Goal: Transaction & Acquisition: Purchase product/service

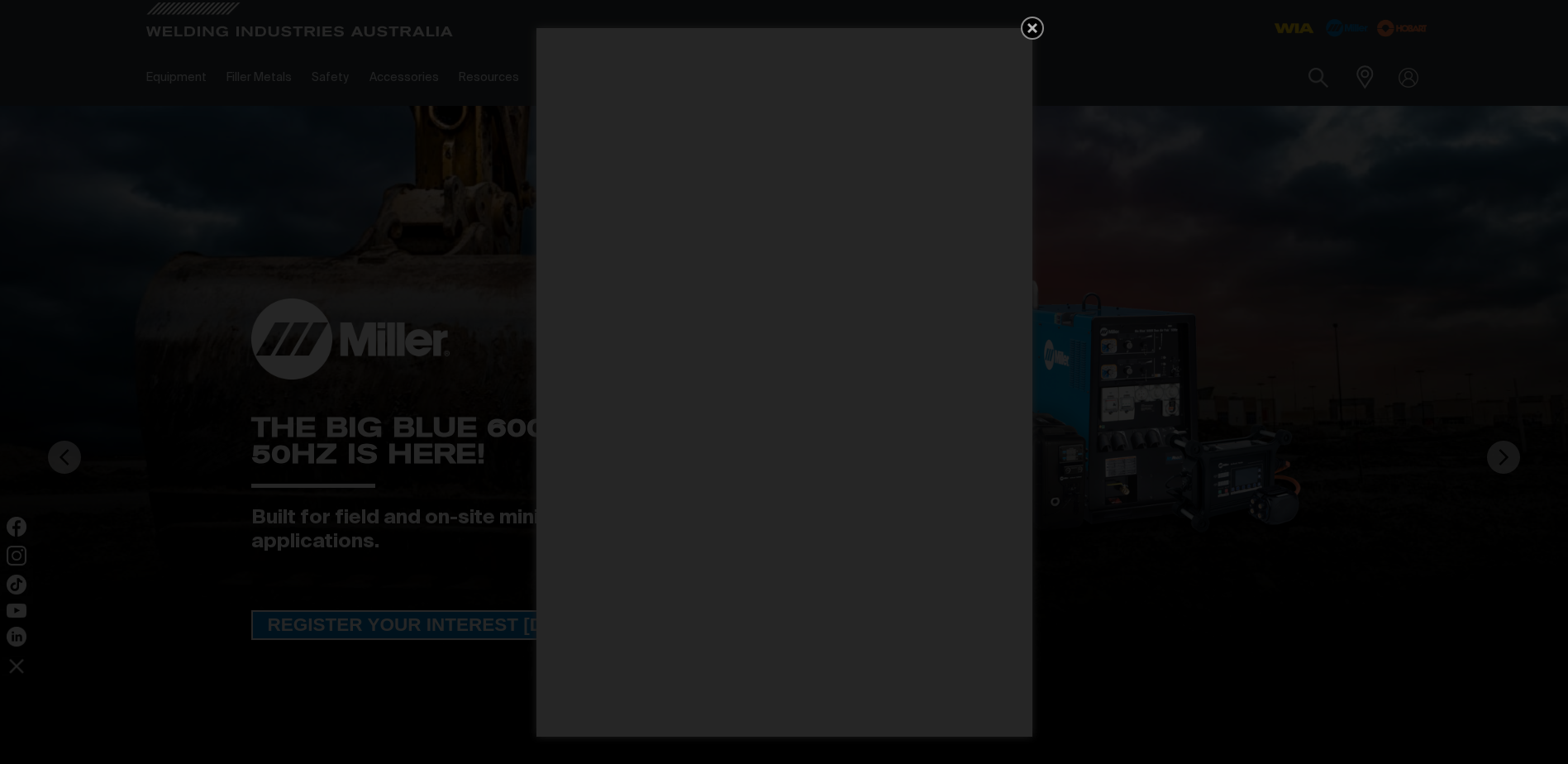
click at [1034, 20] on icon "Get 5 WIA Welding Guides Free!" at bounding box center [1033, 28] width 20 height 20
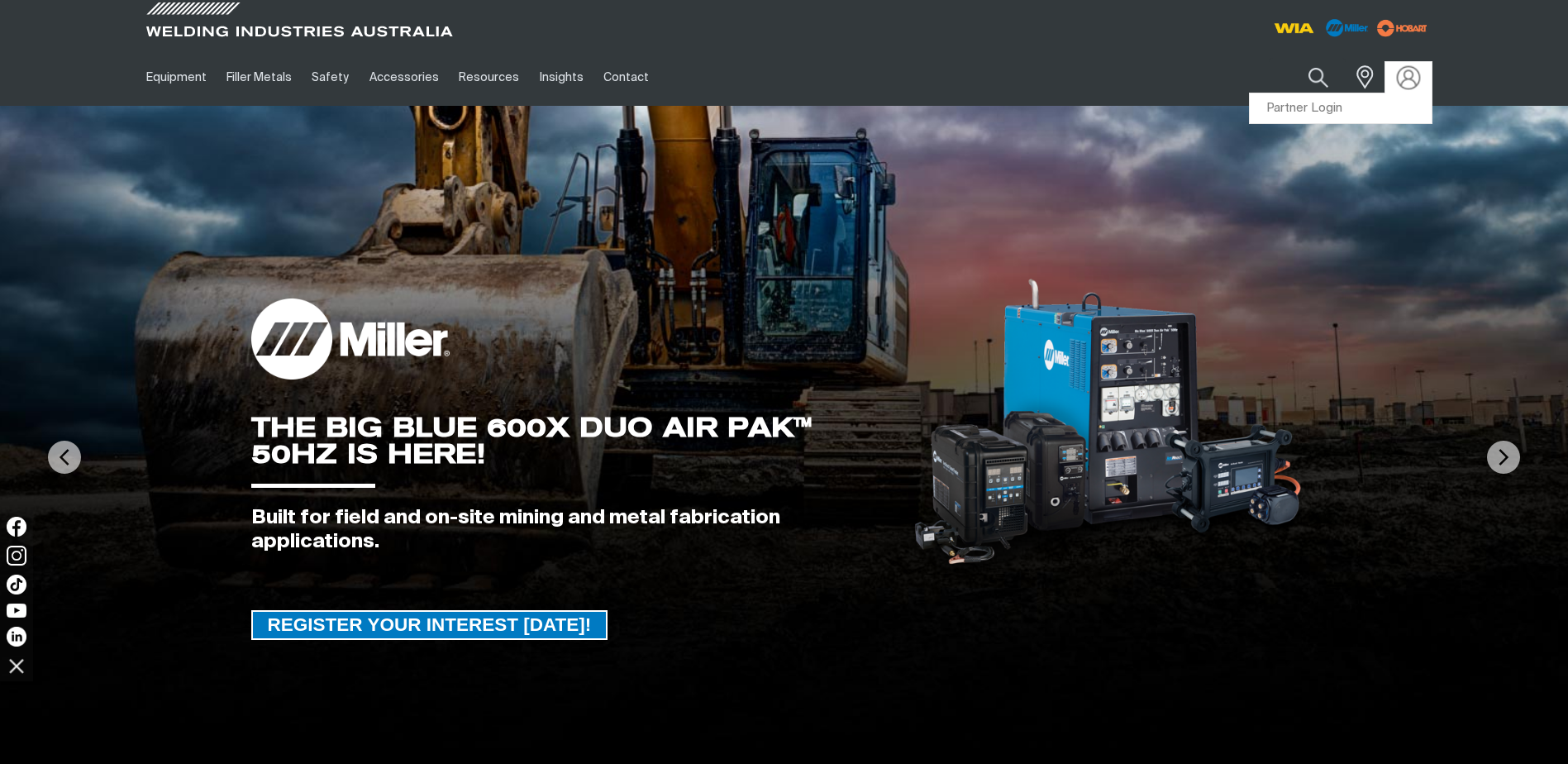
click at [1408, 76] on img at bounding box center [1408, 77] width 24 height 24
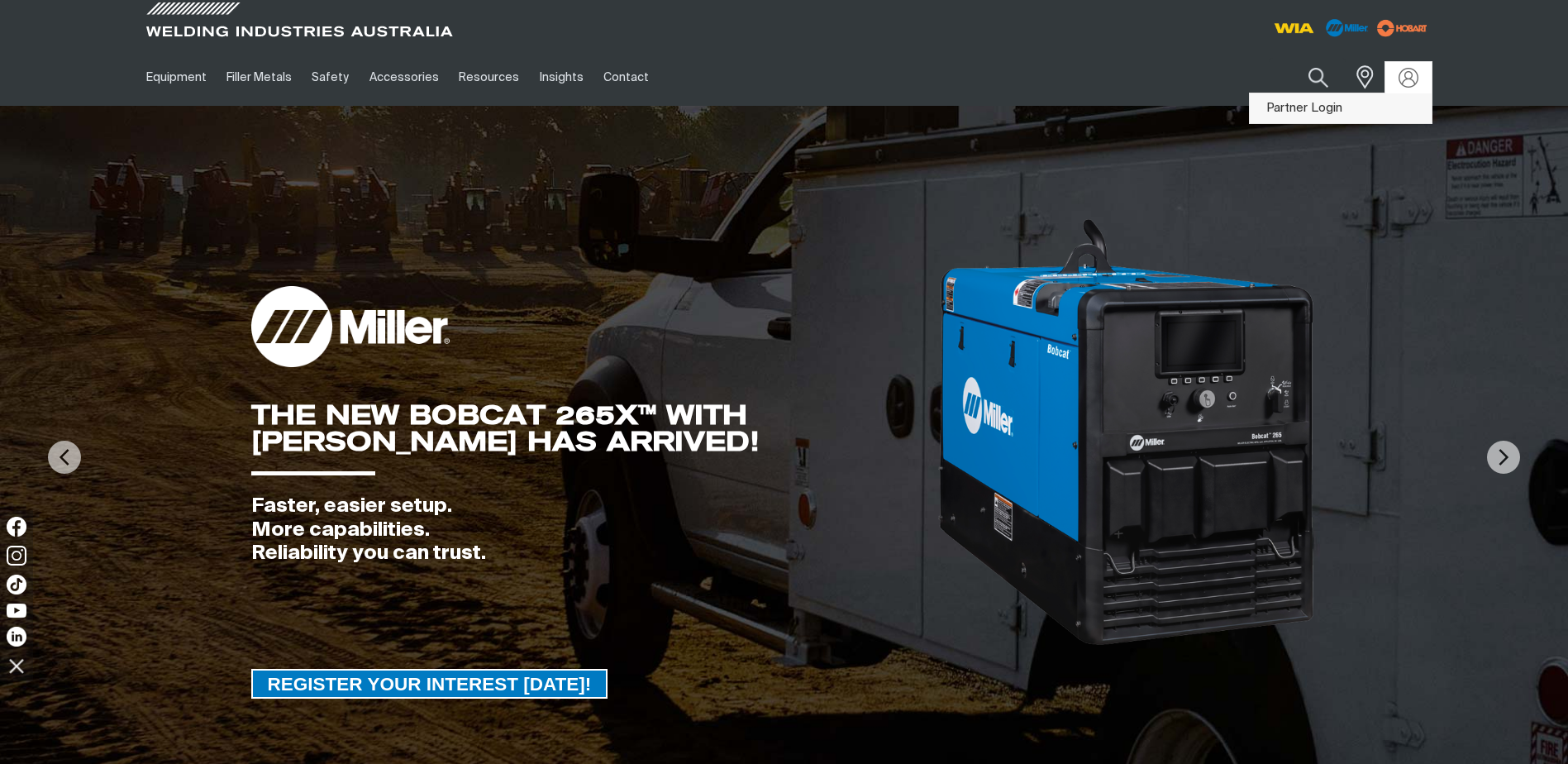
click at [1310, 105] on link "Partner Login" at bounding box center [1340, 108] width 182 height 31
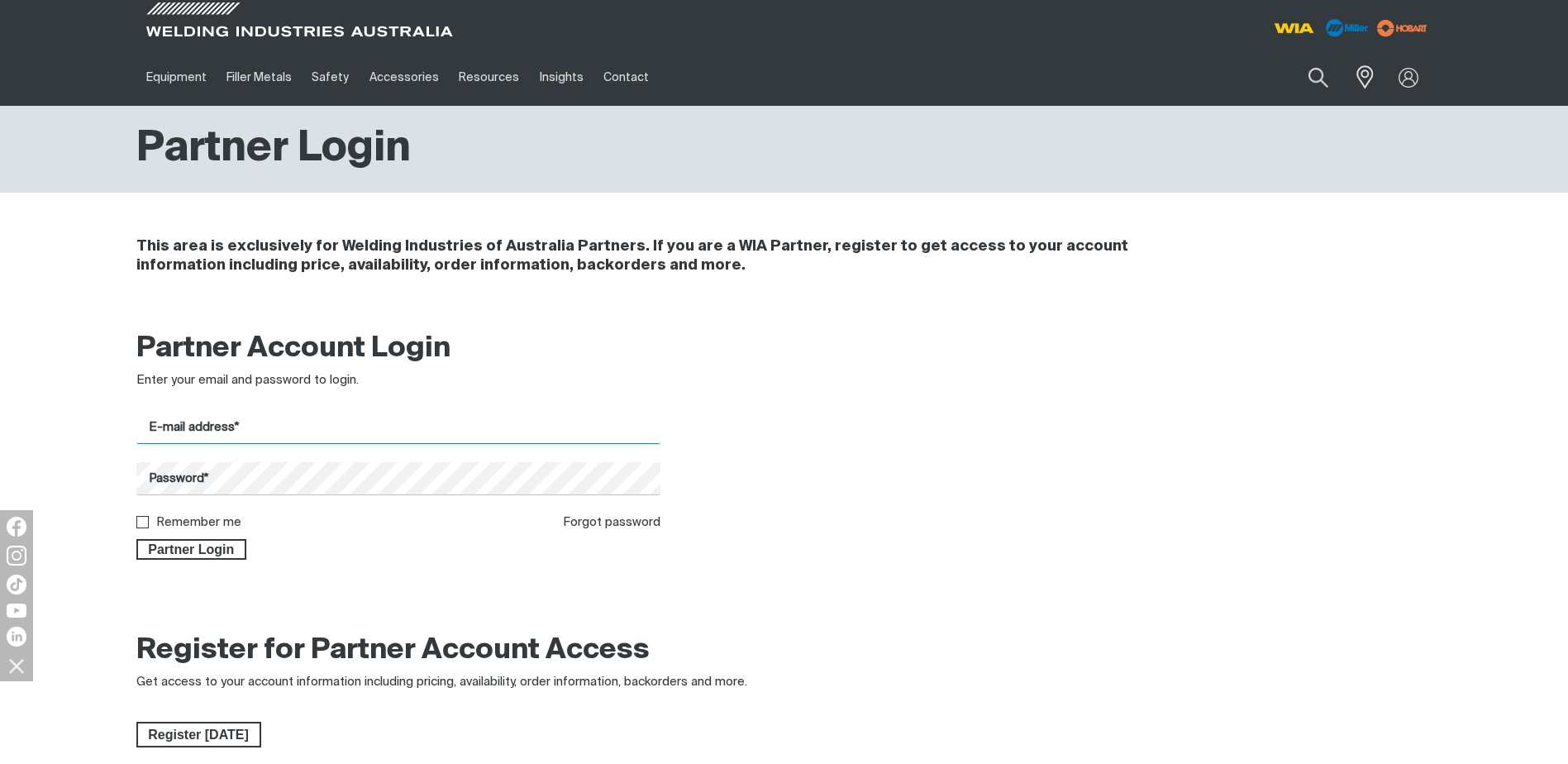
type input "[EMAIL_ADDRESS][DOMAIN_NAME]"
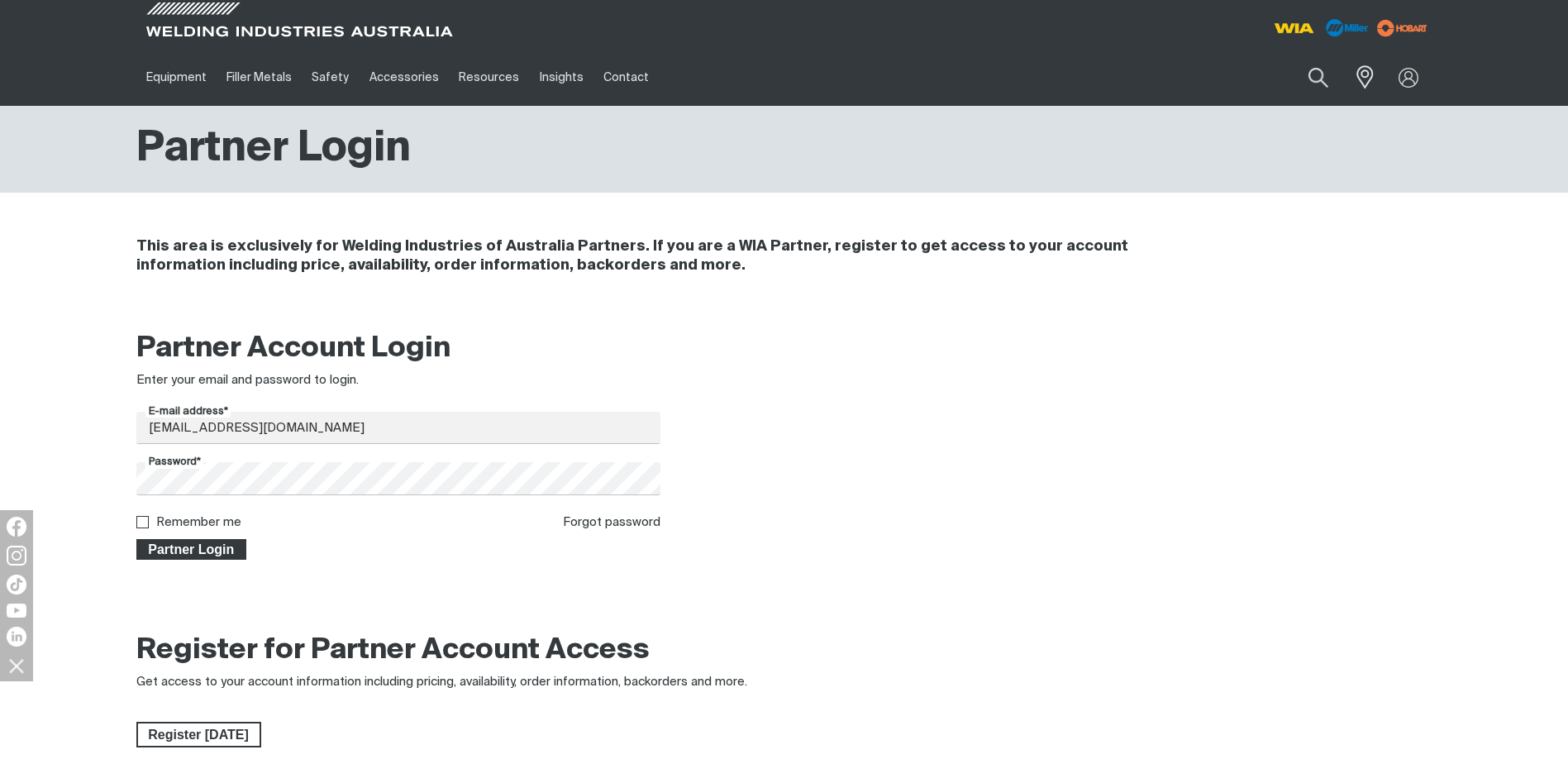
click at [206, 547] on span "Partner Login" at bounding box center [192, 550] width 108 height 22
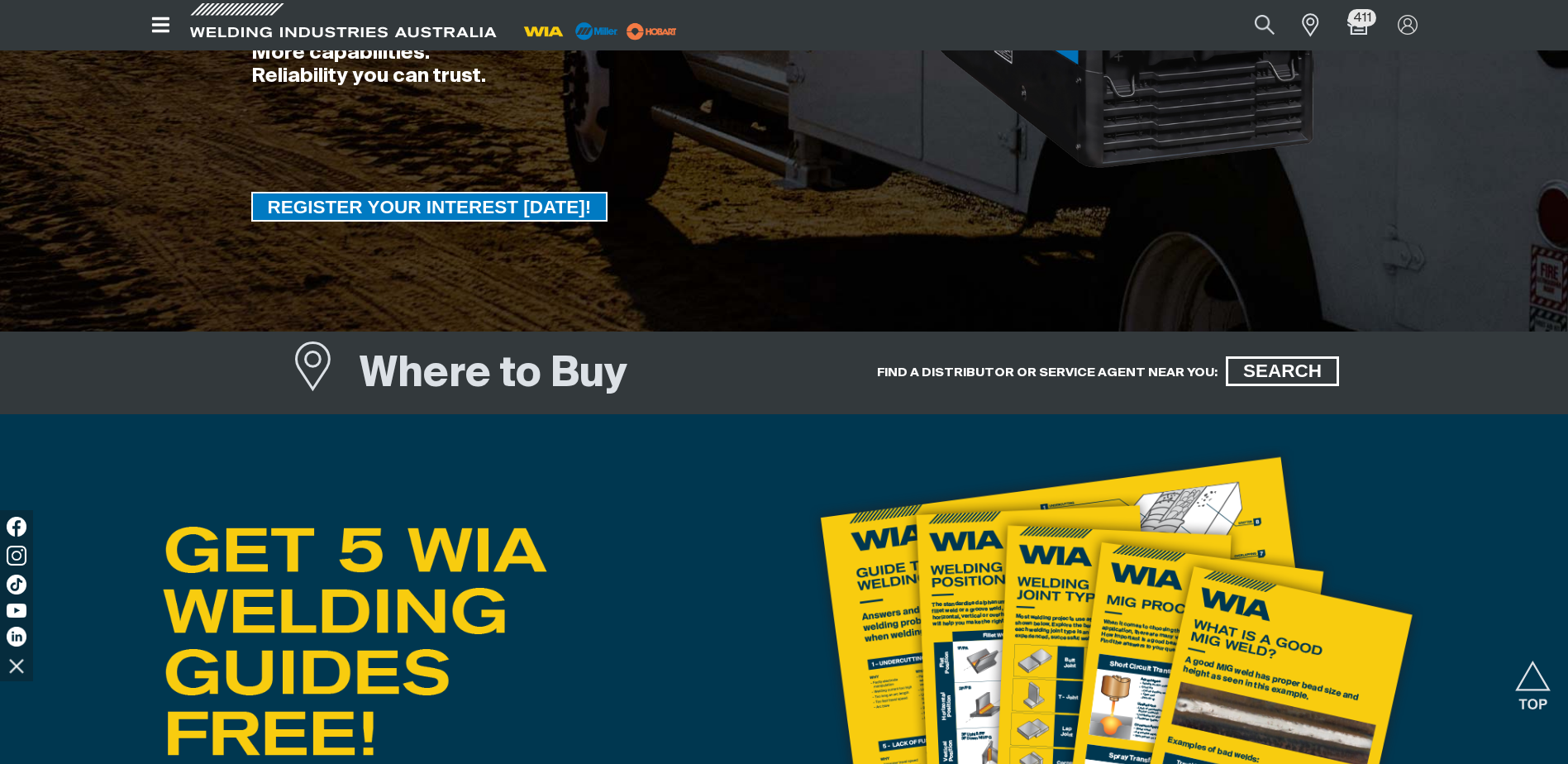
scroll to position [413, 0]
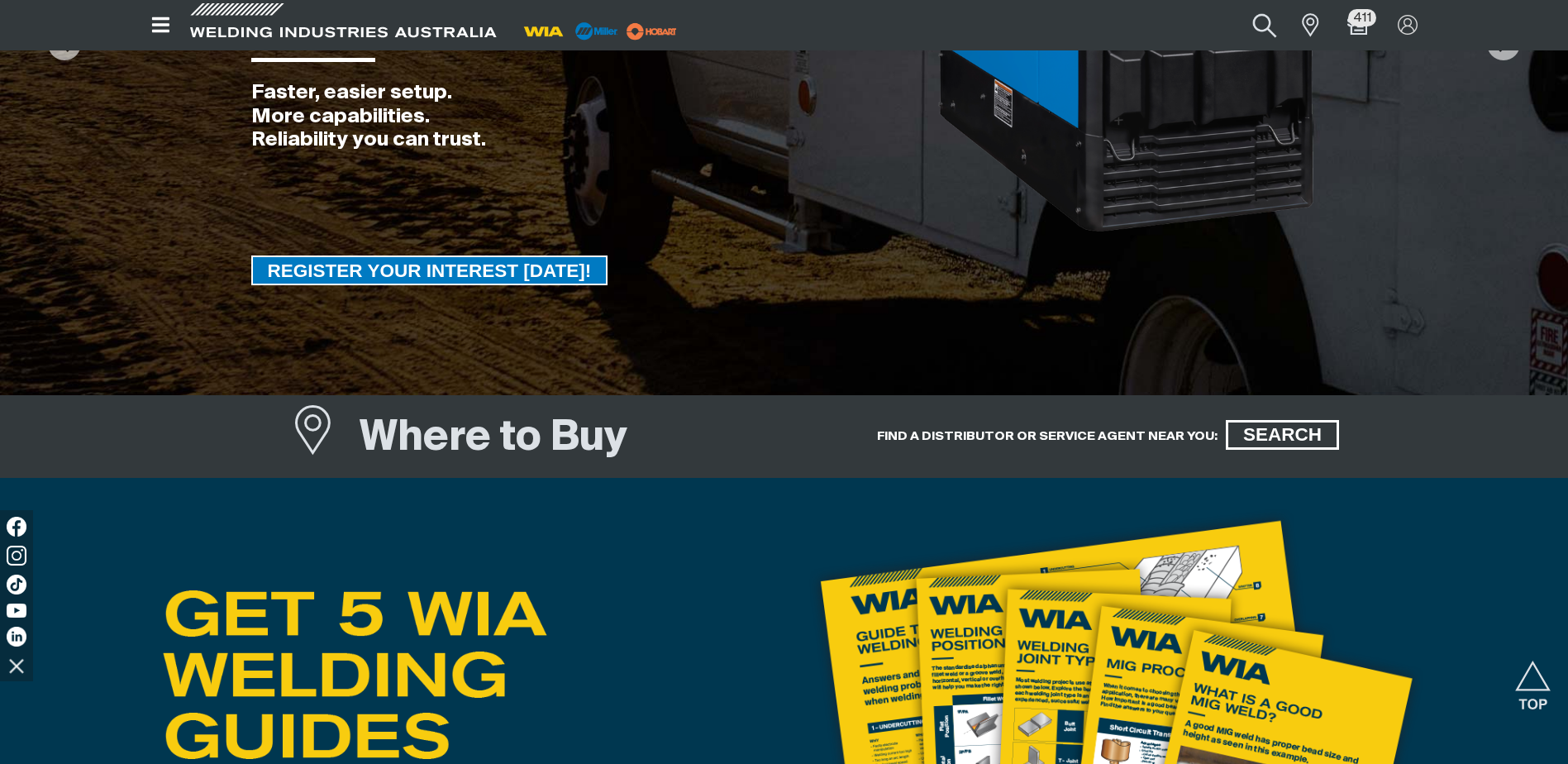
click at [1263, 20] on button "Search products" at bounding box center [1265, 24] width 67 height 44
click at [1066, 24] on input "Search" at bounding box center [1165, 24] width 255 height 35
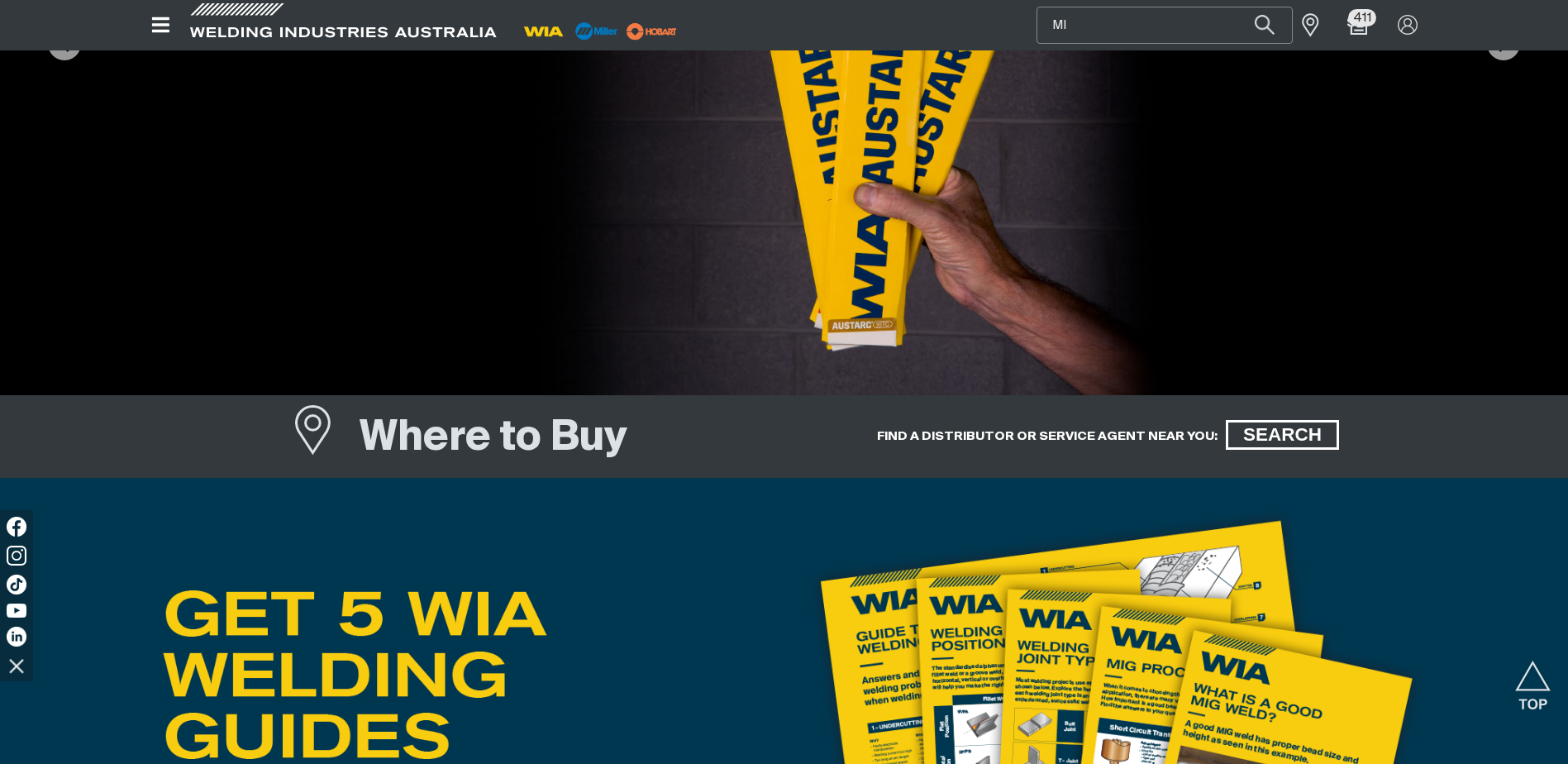
type input "M"
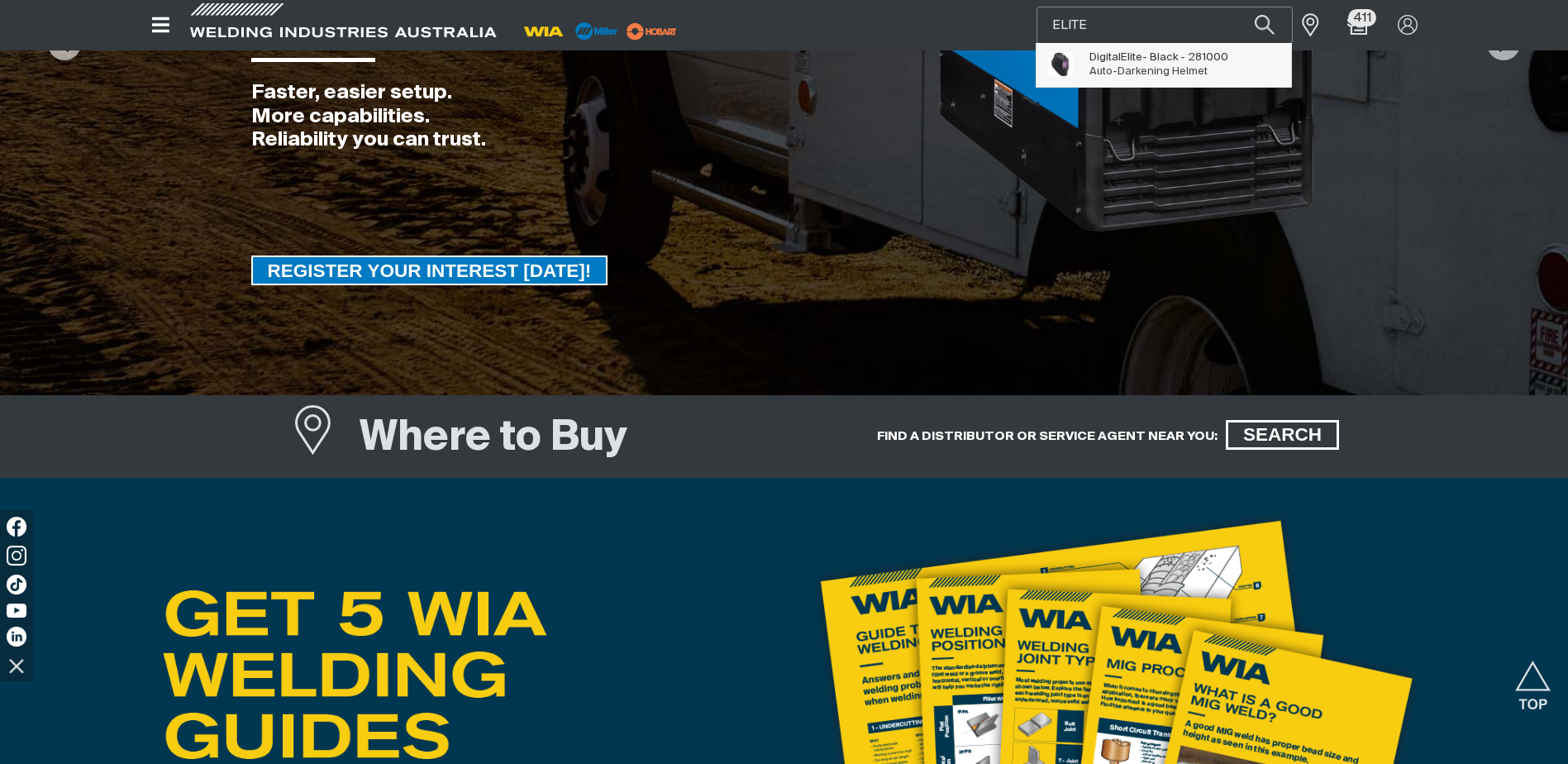
type input "ELITE"
click at [1149, 65] on span "Digital Elite - Black - 281000 Auto-Darkening Helmet" at bounding box center [1159, 64] width 139 height 33
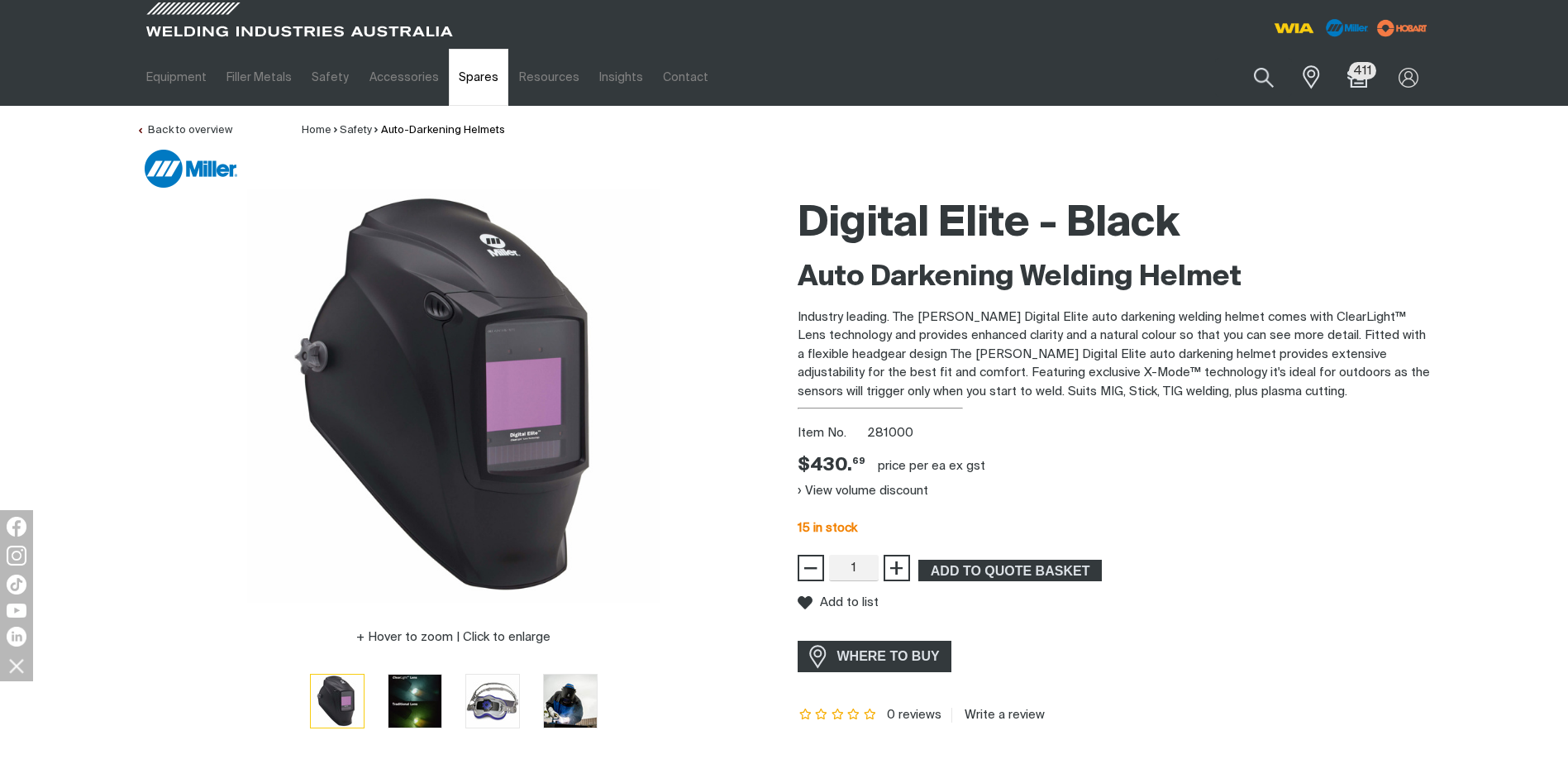
click at [469, 81] on link "Spares" at bounding box center [478, 77] width 60 height 57
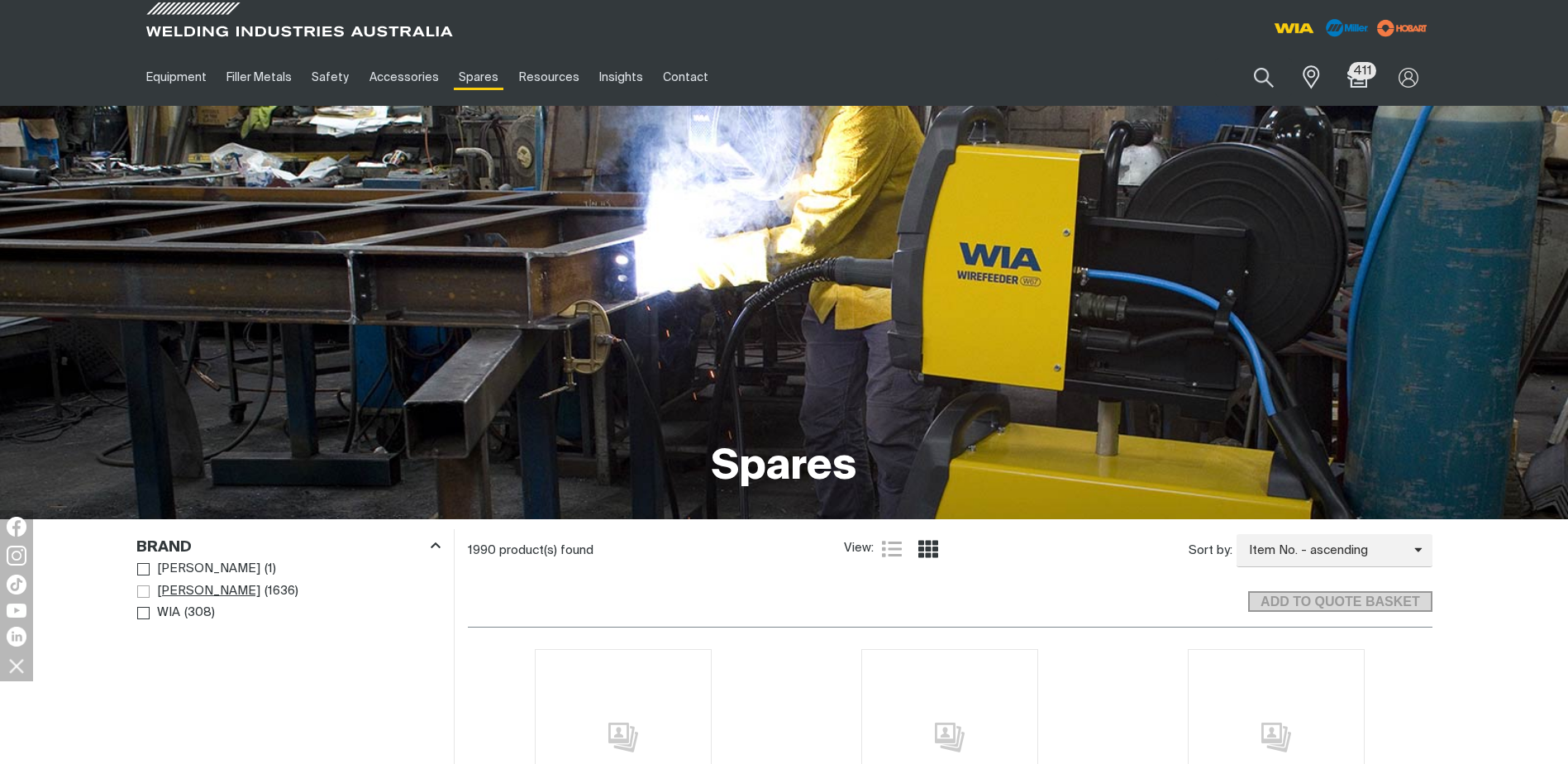
click at [144, 586] on span "Brand" at bounding box center [144, 591] width 13 height 13
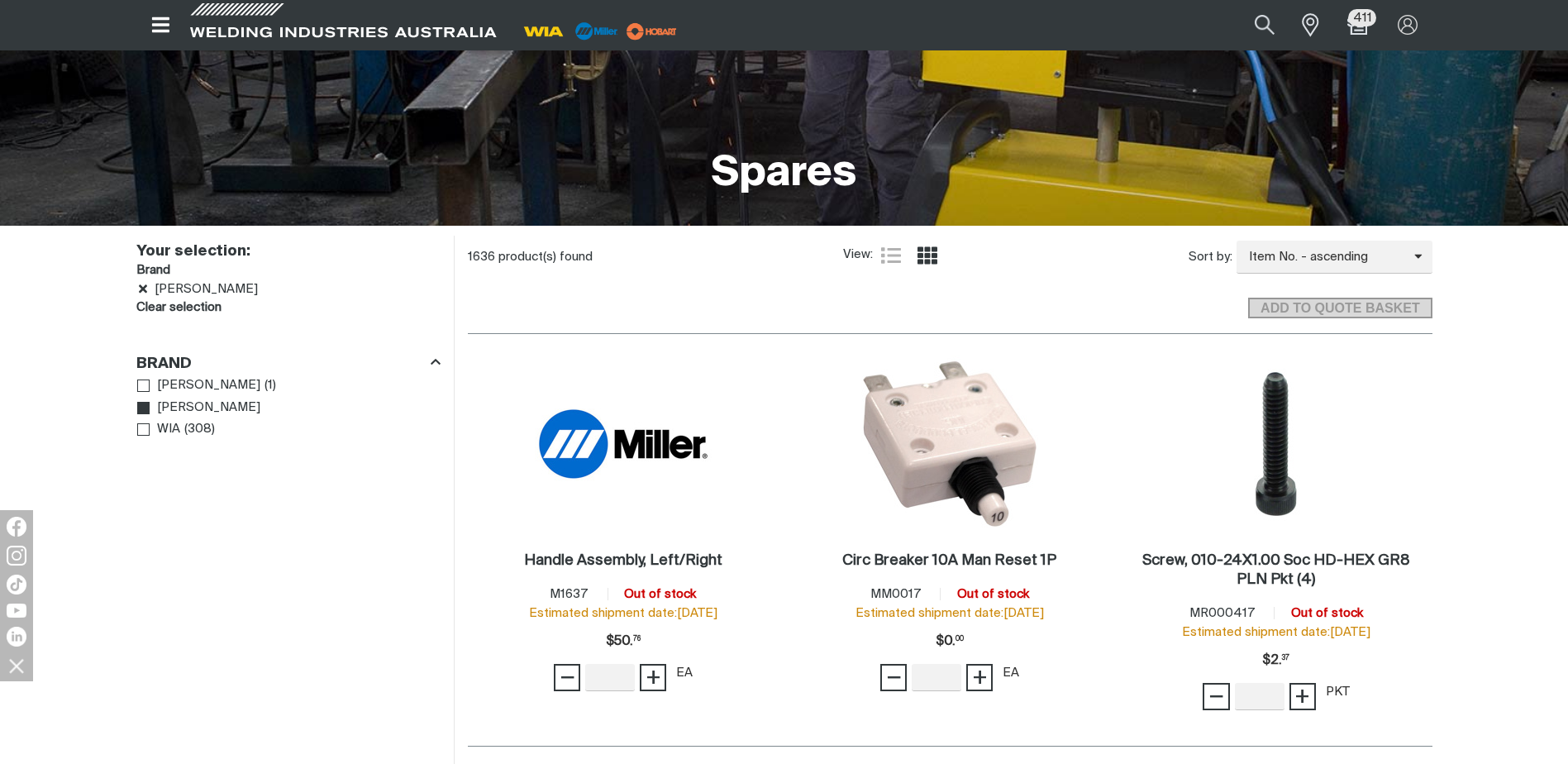
scroll to position [331, 0]
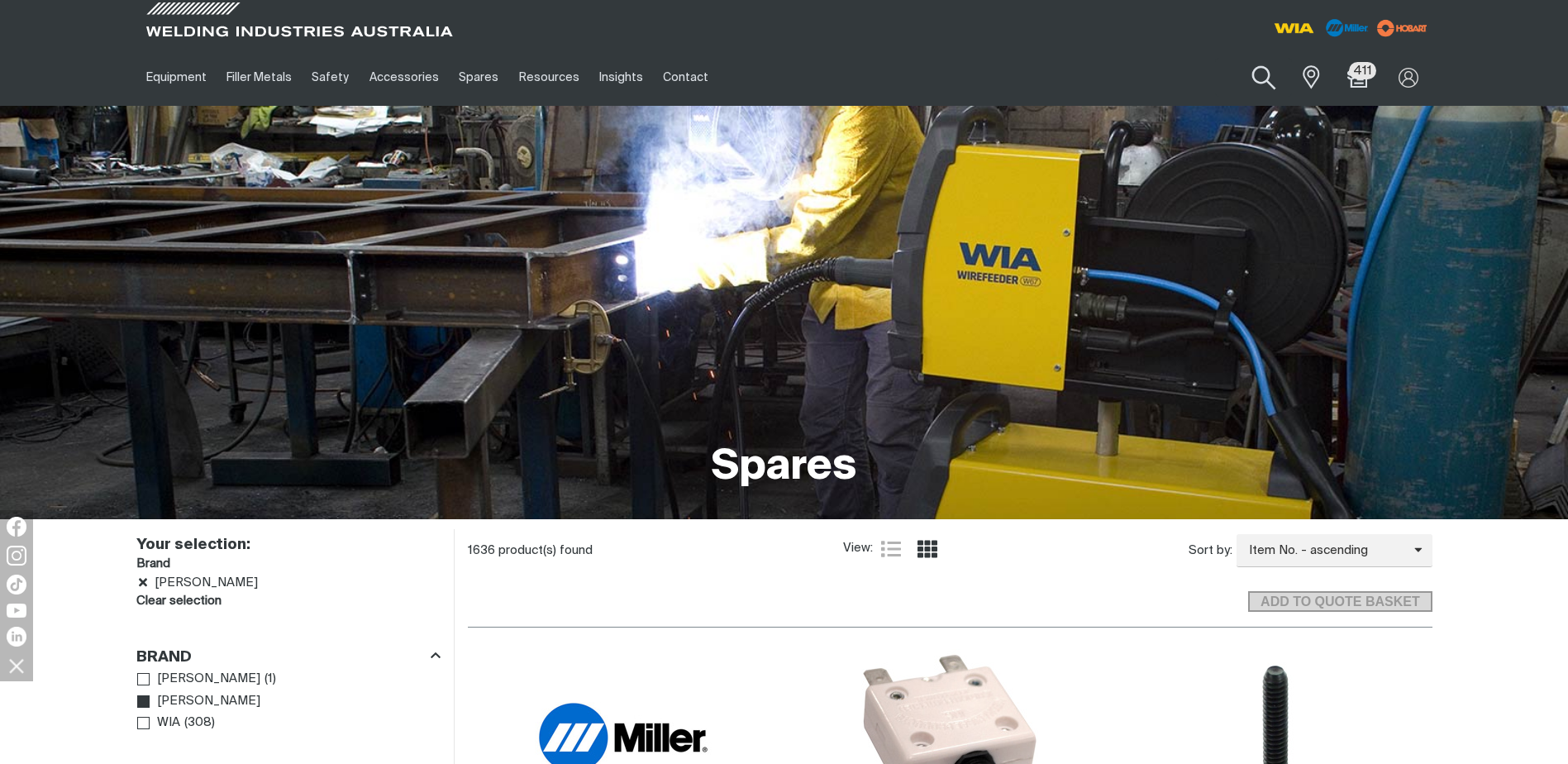
click at [1264, 73] on button "Search products" at bounding box center [1264, 78] width 67 height 47
click at [1107, 74] on input "Search" at bounding box center [1164, 77] width 255 height 37
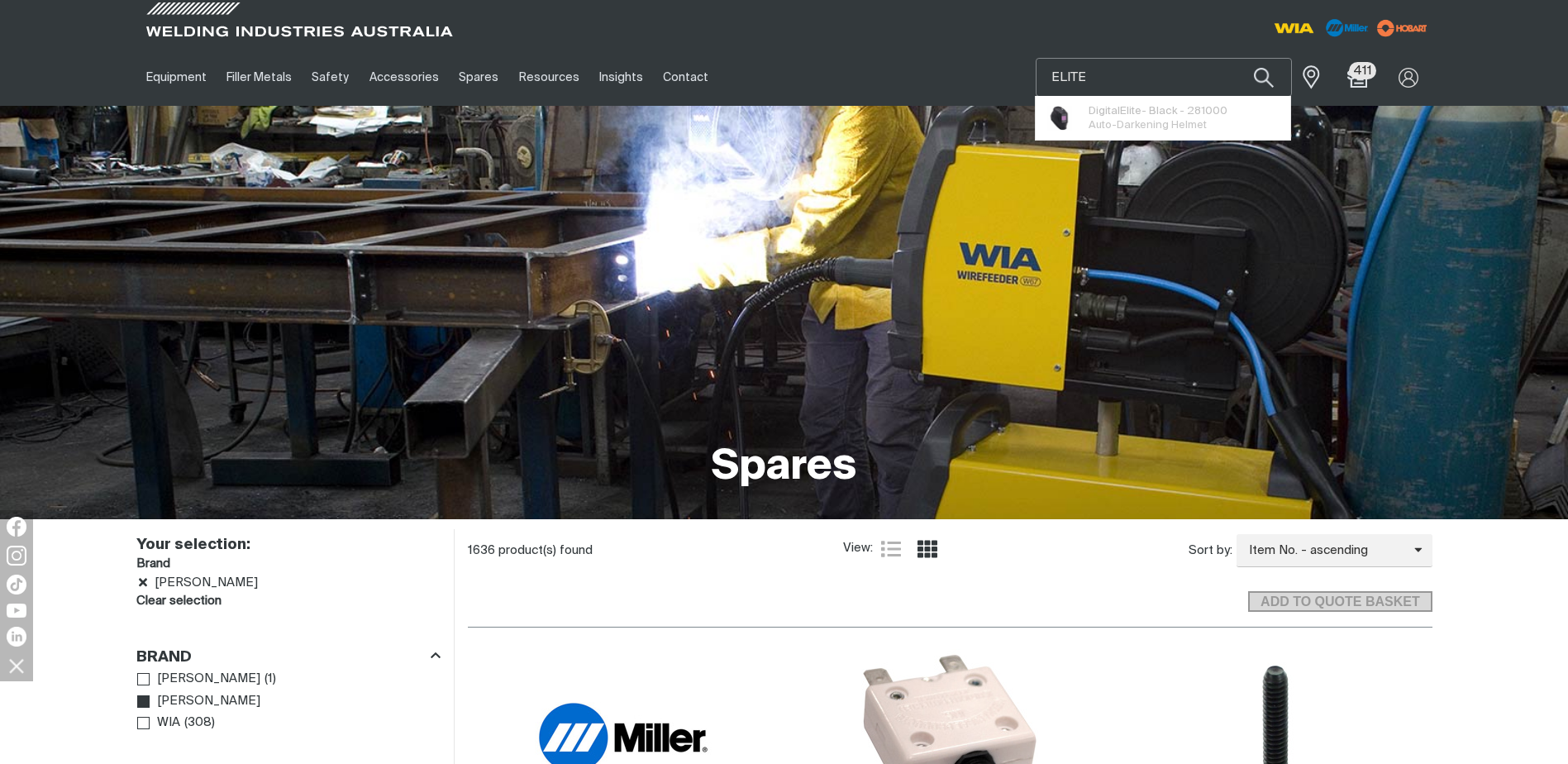
type input "ELITE"
click at [1236, 58] on button "Search products" at bounding box center [1264, 77] width 56 height 39
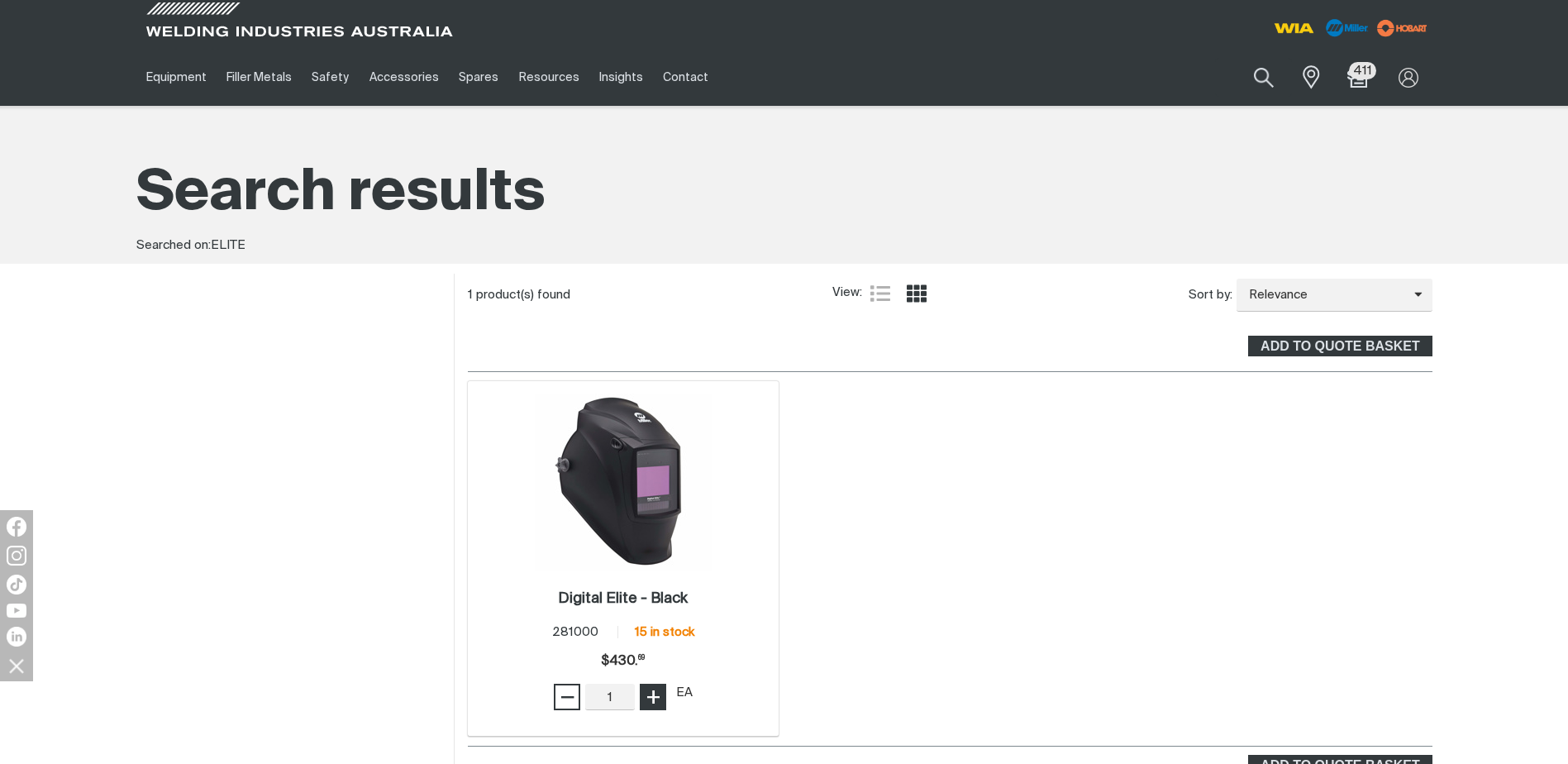
click at [652, 696] on span "+" at bounding box center [653, 696] width 15 height 28
type input "4"
click at [652, 696] on span "+" at bounding box center [653, 696] width 15 height 28
